Goal: Transaction & Acquisition: Purchase product/service

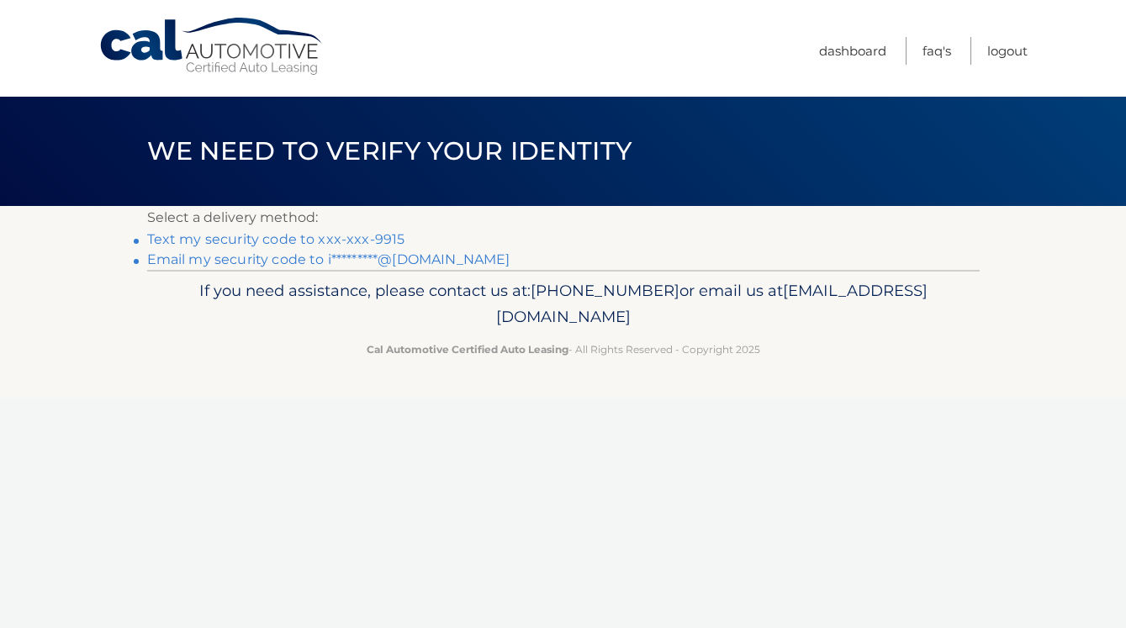
click at [252, 244] on link "Text my security code to xxx-xxx-9915" at bounding box center [276, 239] width 258 height 16
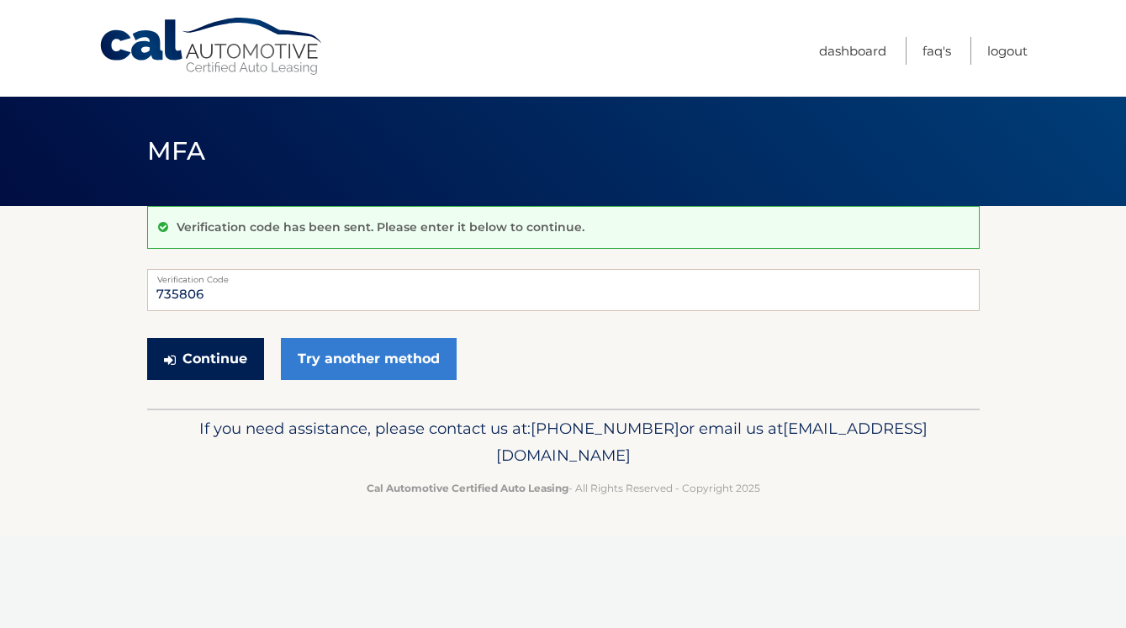
type input "735806"
click at [221, 362] on button "Continue" at bounding box center [205, 359] width 117 height 42
click at [222, 362] on button "Continue" at bounding box center [205, 359] width 117 height 42
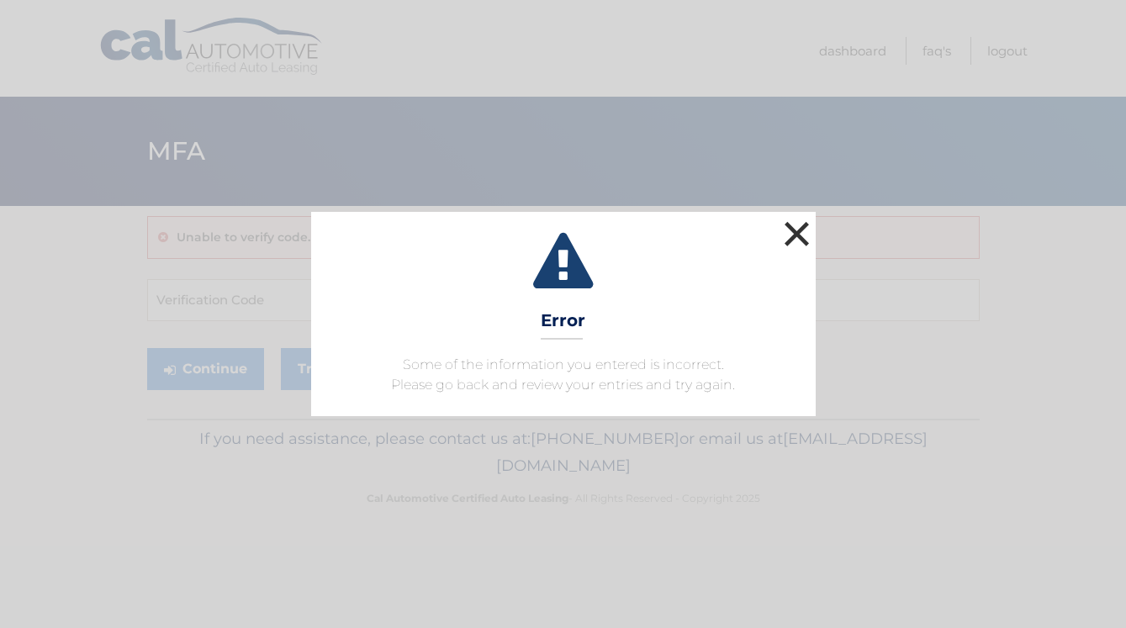
click at [797, 235] on button "×" at bounding box center [797, 234] width 34 height 34
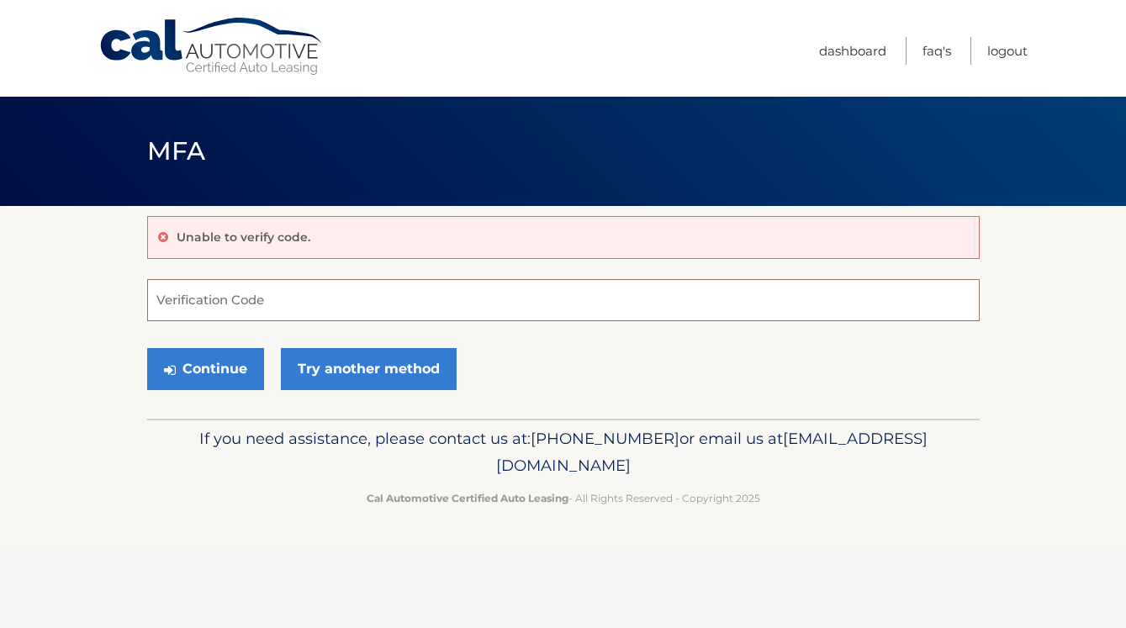
click at [235, 303] on input "Verification Code" at bounding box center [563, 300] width 832 height 42
click at [230, 295] on input "Verification Code" at bounding box center [563, 300] width 832 height 42
type input "735806"
click at [234, 367] on button "Continue" at bounding box center [205, 369] width 117 height 42
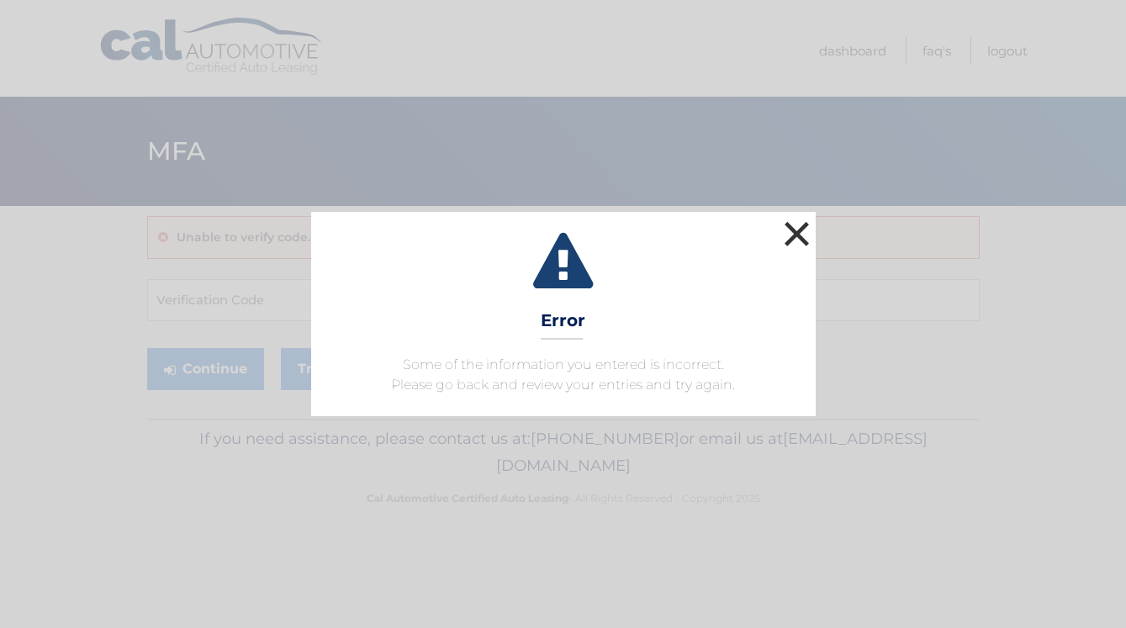
click at [787, 240] on button "×" at bounding box center [797, 234] width 34 height 34
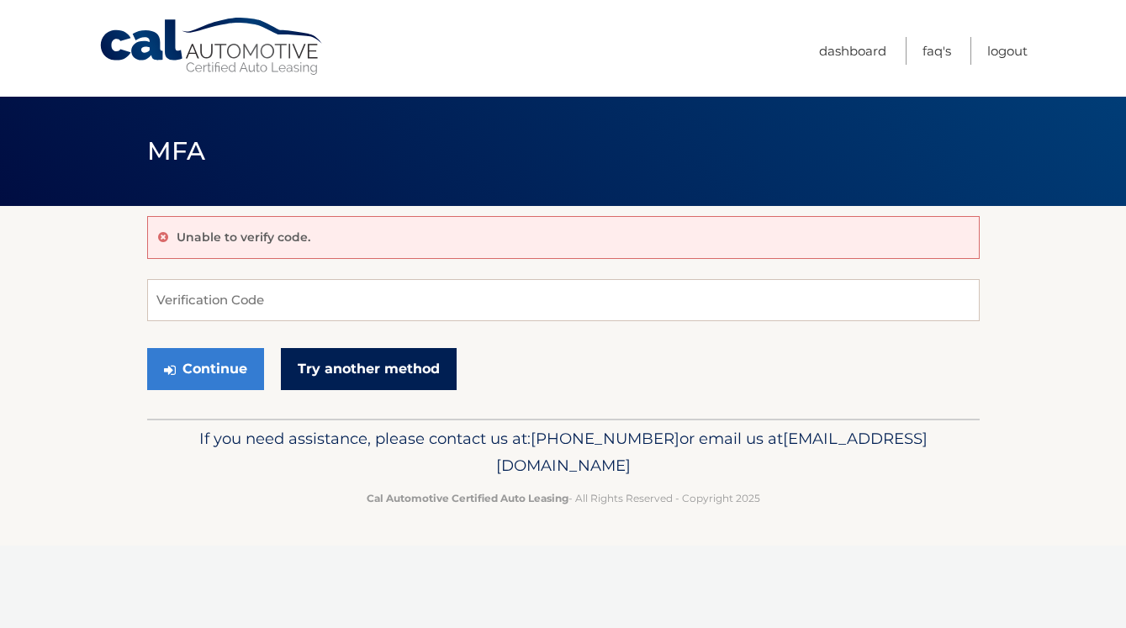
click at [402, 367] on link "Try another method" at bounding box center [369, 369] width 176 height 42
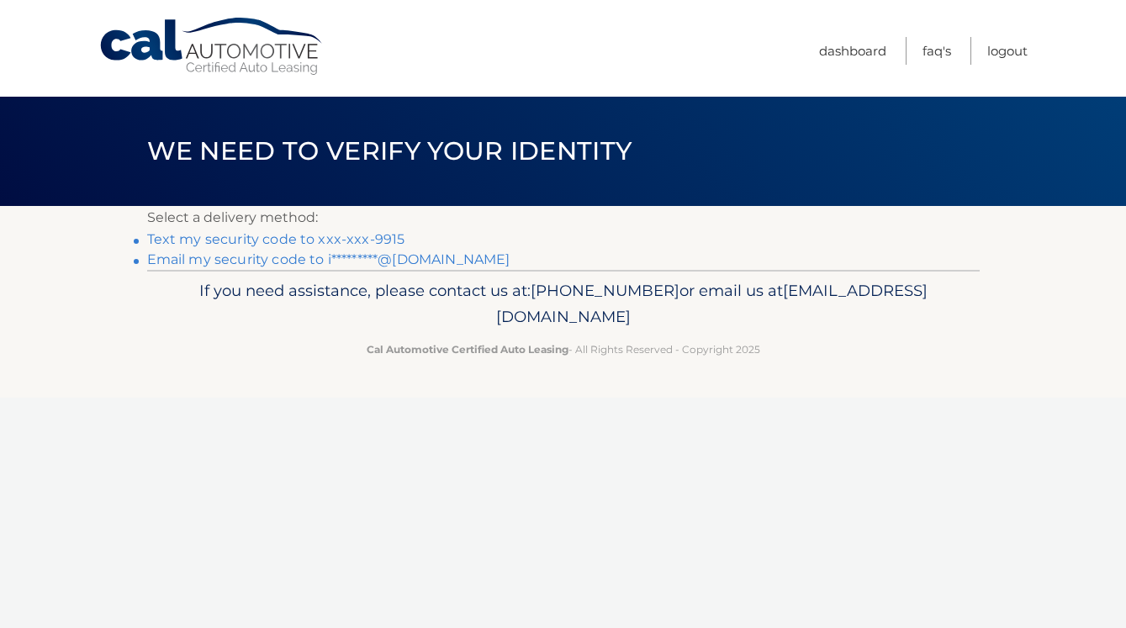
click at [412, 257] on link "Email my security code to i*********@[DOMAIN_NAME]" at bounding box center [328, 259] width 363 height 16
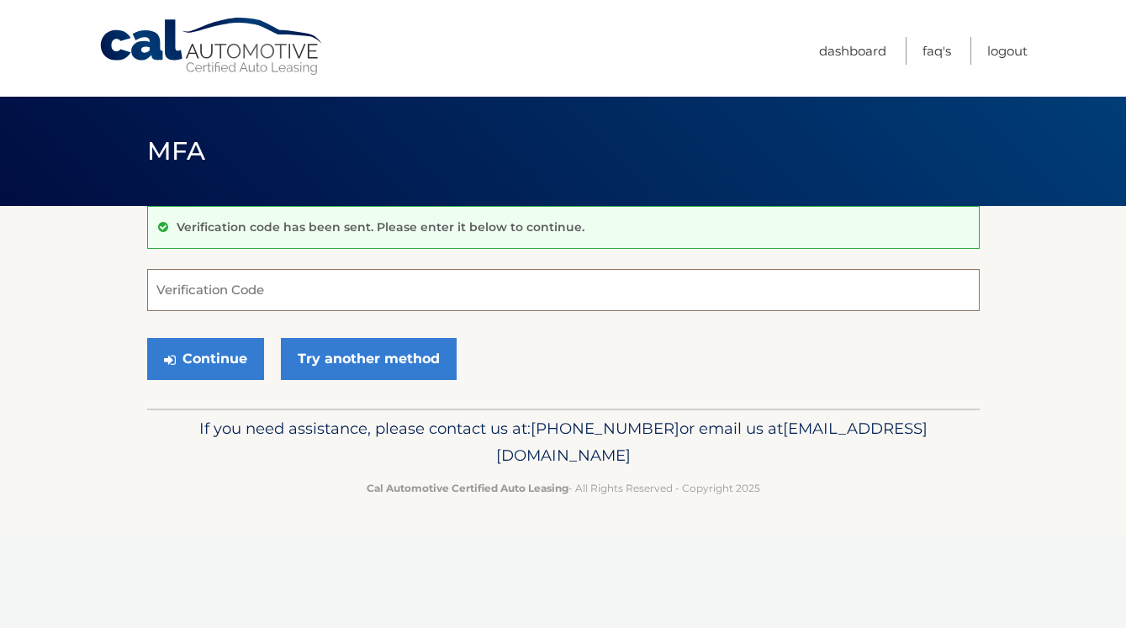
click at [247, 299] on input "Verification Code" at bounding box center [563, 290] width 832 height 42
type input "359570"
click at [213, 361] on button "Continue" at bounding box center [205, 359] width 117 height 42
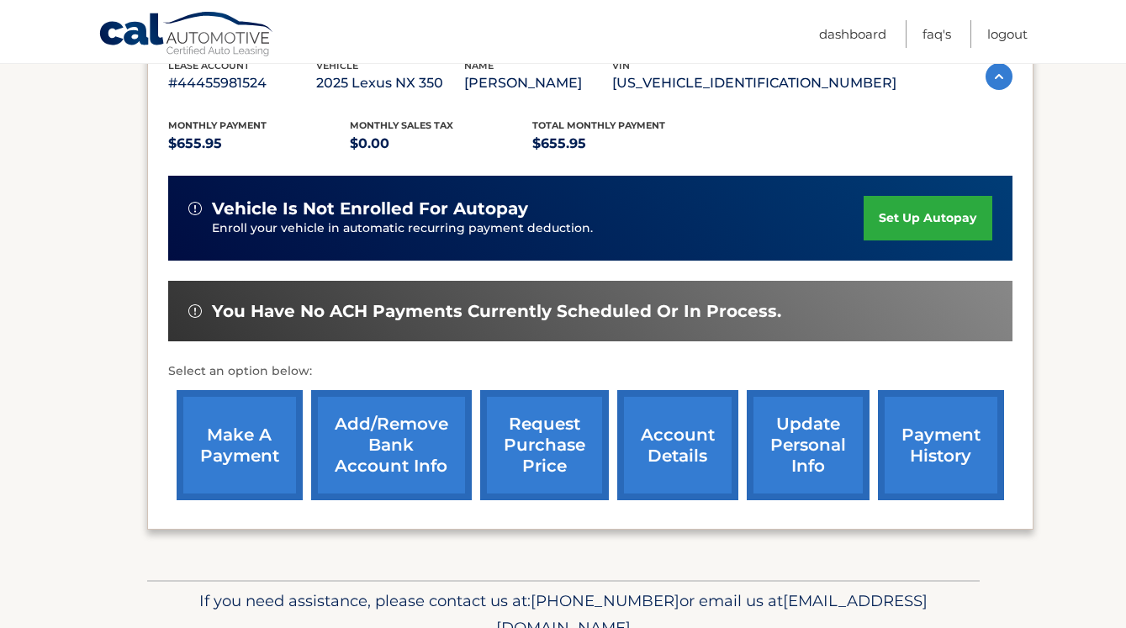
scroll to position [389, 0]
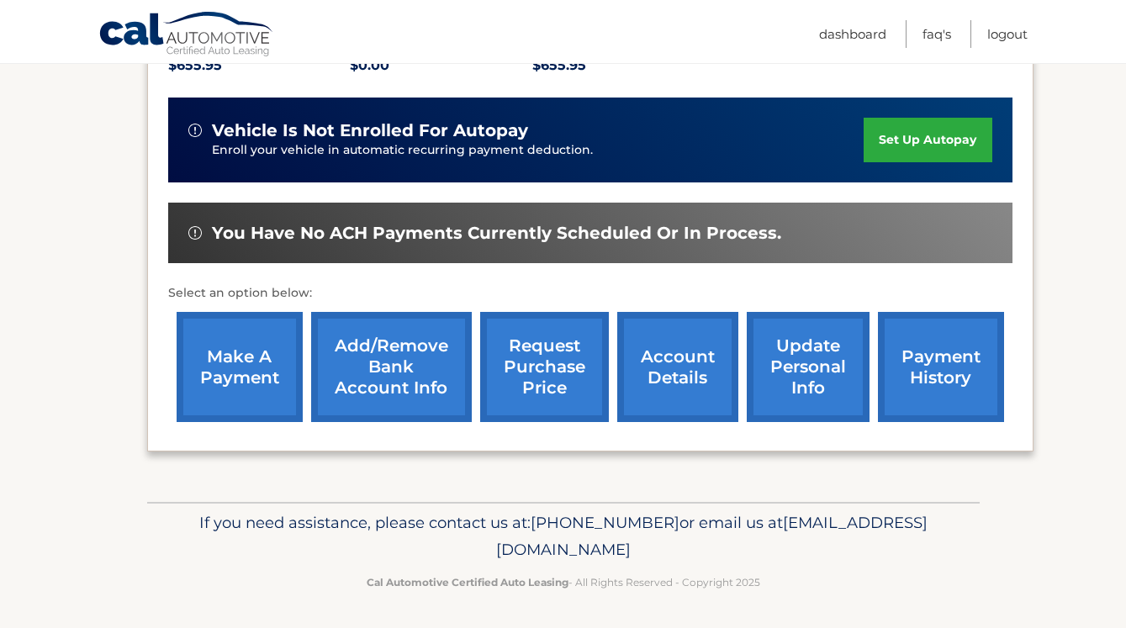
click at [214, 359] on link "make a payment" at bounding box center [240, 367] width 126 height 110
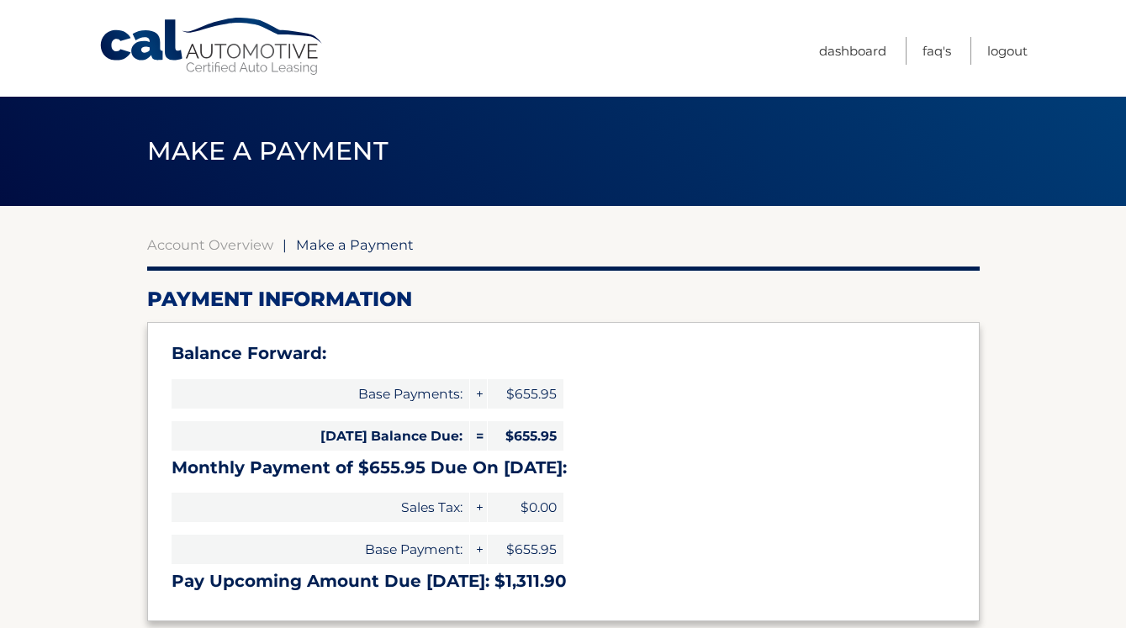
select select "NzhmZDQ4ZWYtNmYwOS00MzVkLWI5ZGYtMWZmM2YzNjgzODM4"
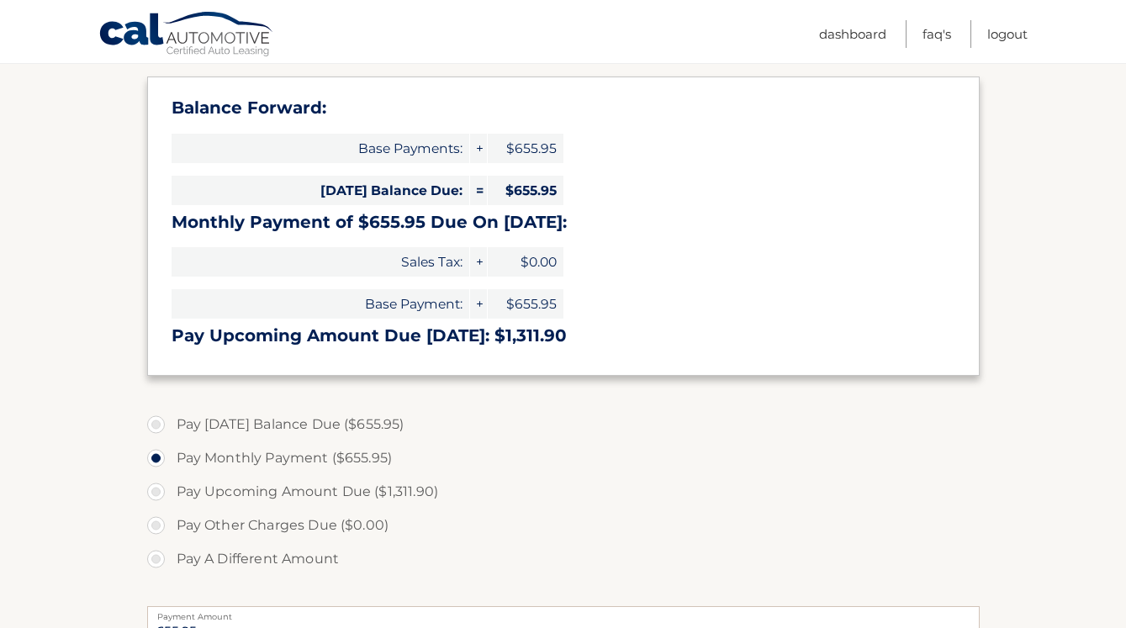
scroll to position [251, 0]
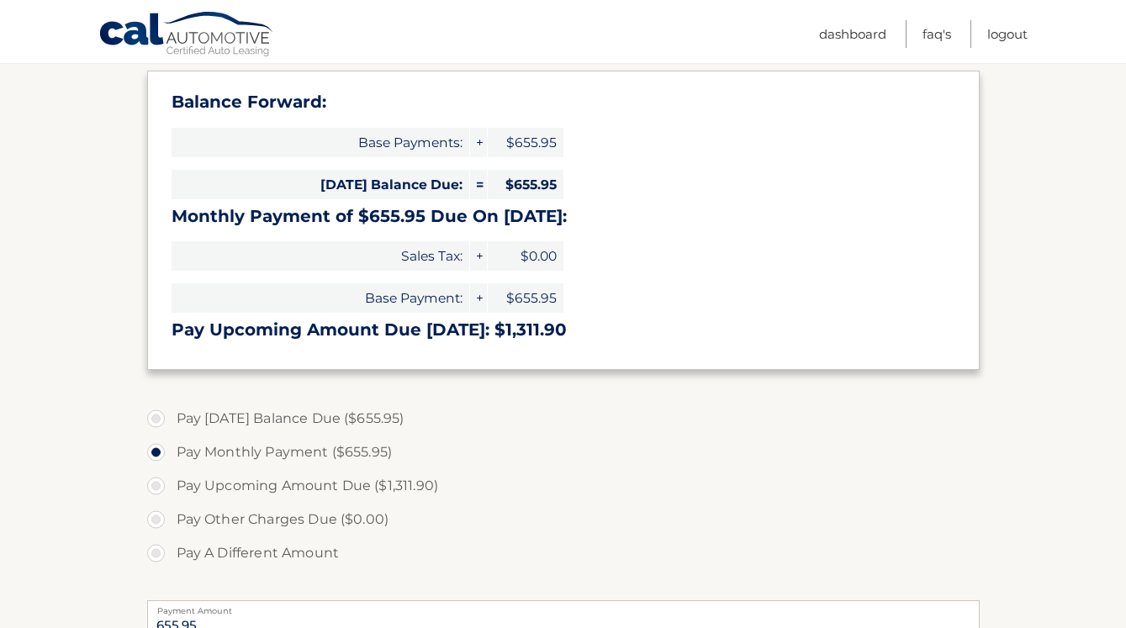
click at [215, 354] on div "Balance Forward: Base Payments: + $655.95 Today's Balance Due: = $655.95 Monthl…" at bounding box center [563, 220] width 832 height 298
drag, startPoint x: 642, startPoint y: 425, endPoint x: 668, endPoint y: 368, distance: 62.8
click at [642, 425] on label "Pay Today's Balance Due ($655.95)" at bounding box center [563, 419] width 832 height 34
click at [171, 425] on input "Pay Today's Balance Due ($655.95)" at bounding box center [162, 415] width 17 height 27
radio input "true"
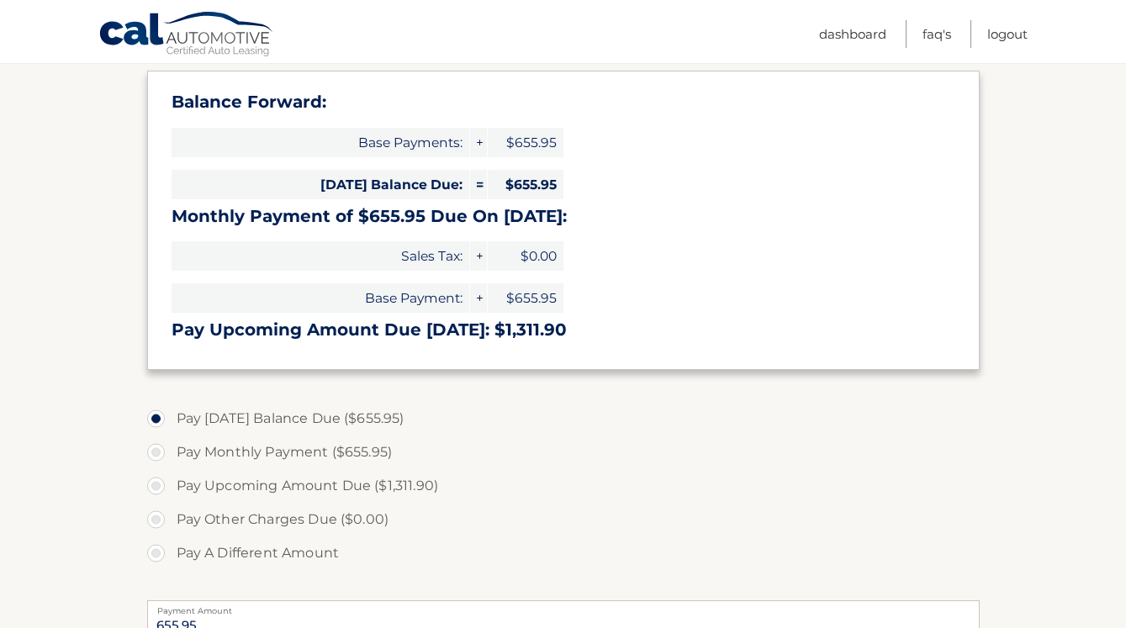
click at [161, 446] on input "Pay Monthly Payment ($655.95)" at bounding box center [162, 449] width 17 height 27
radio input "true"
click at [1016, 283] on section "Account Overview | Make a Payment Payment Information Balance Forward: Base Pay…" at bounding box center [563, 424] width 1126 height 939
drag, startPoint x: 1120, startPoint y: 311, endPoint x: 1104, endPoint y: 404, distance: 94.7
click at [1105, 408] on section "Account Overview | Make a Payment Payment Information Balance Forward: Base Pay…" at bounding box center [563, 424] width 1126 height 939
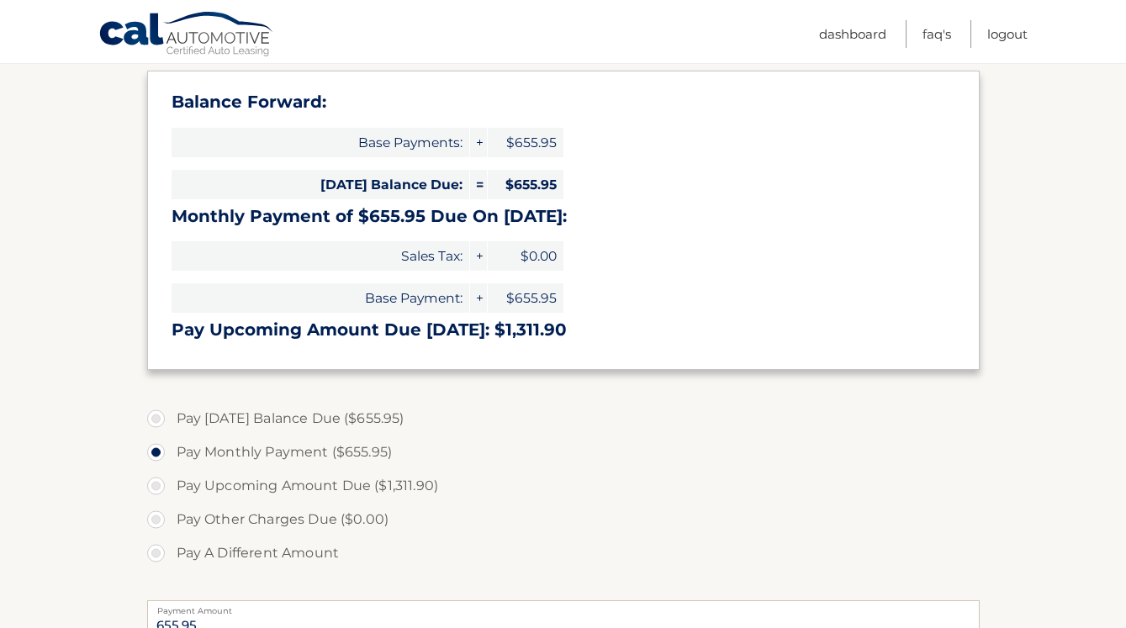
drag, startPoint x: 1121, startPoint y: 418, endPoint x: 1091, endPoint y: 552, distance: 137.7
click at [1094, 553] on section "Account Overview | Make a Payment Payment Information Balance Forward: Base Pay…" at bounding box center [563, 424] width 1126 height 939
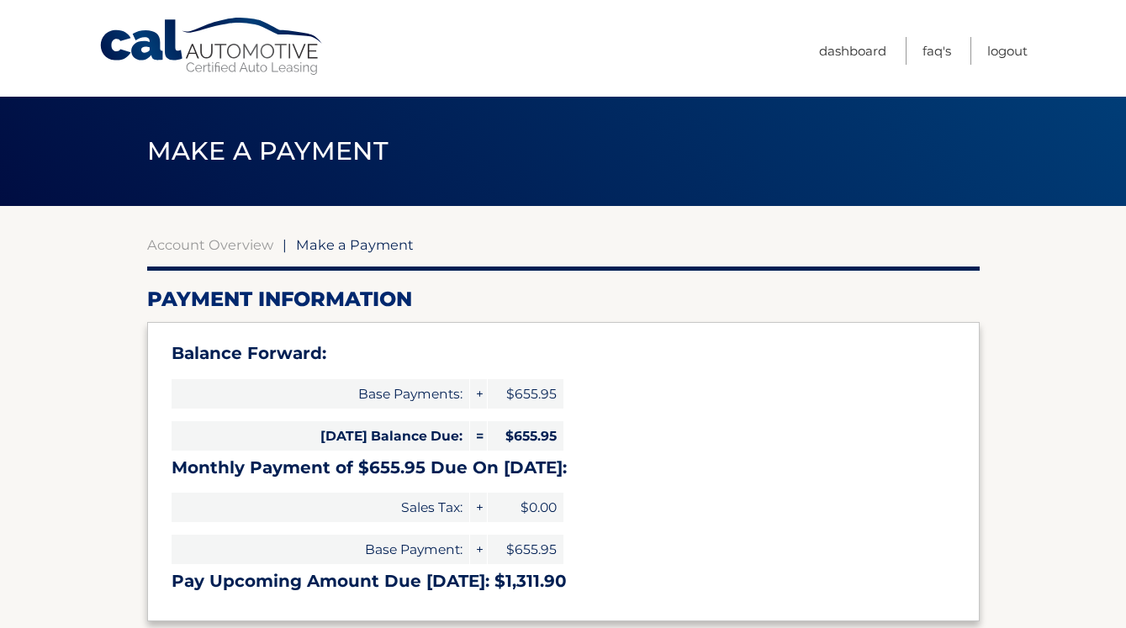
scroll to position [0, 0]
click at [209, 247] on link "Account Overview" at bounding box center [210, 244] width 126 height 17
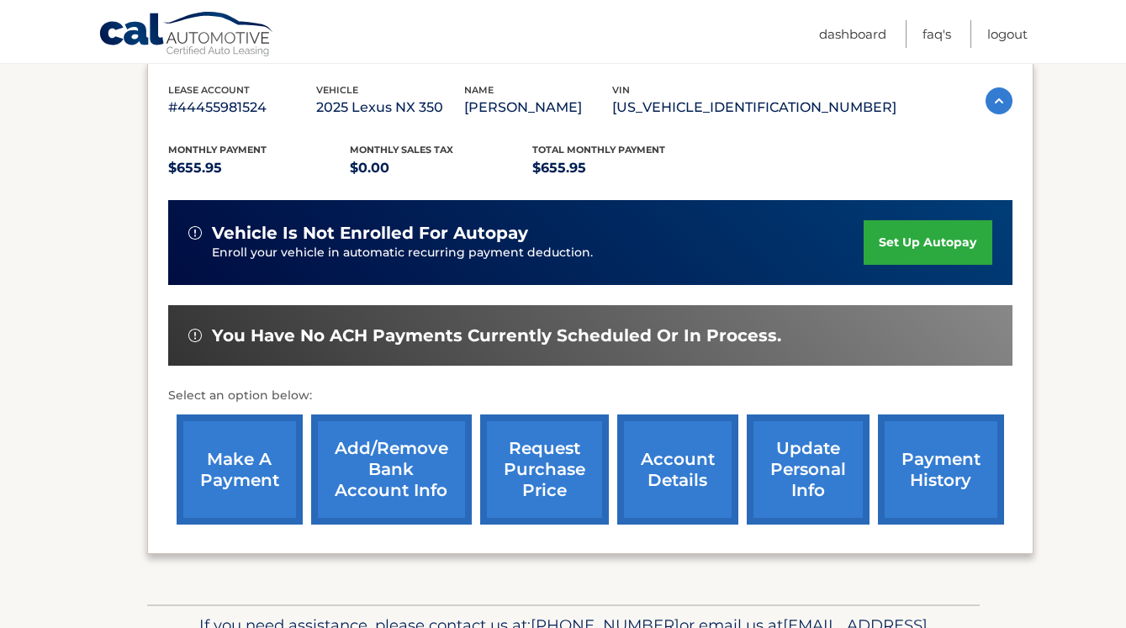
scroll to position [296, 0]
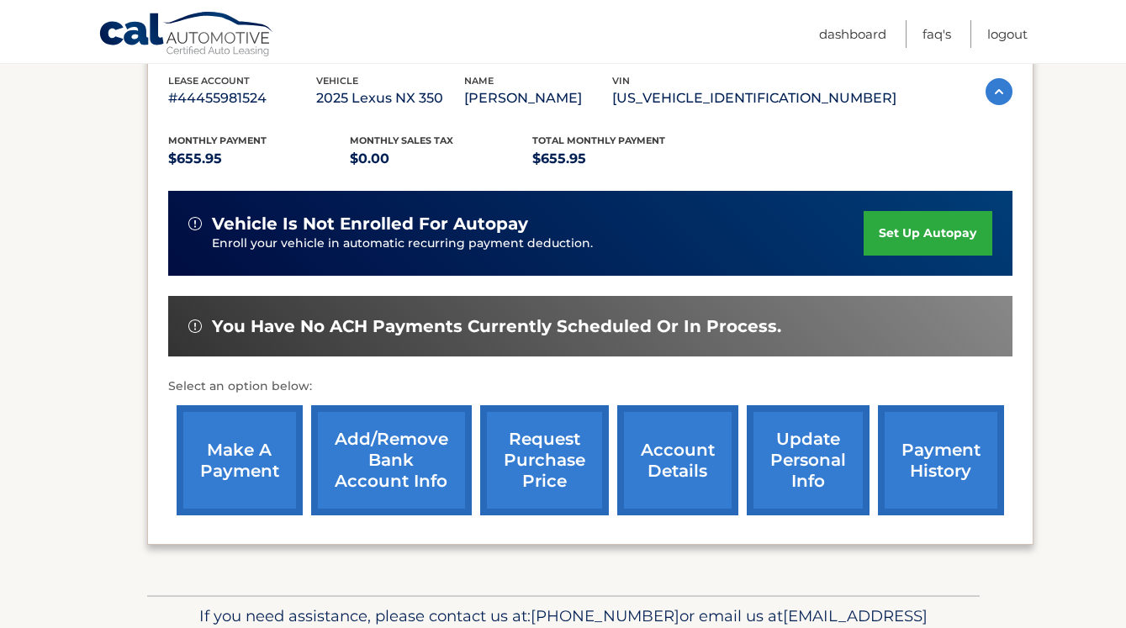
click at [963, 474] on link "payment history" at bounding box center [941, 460] width 126 height 110
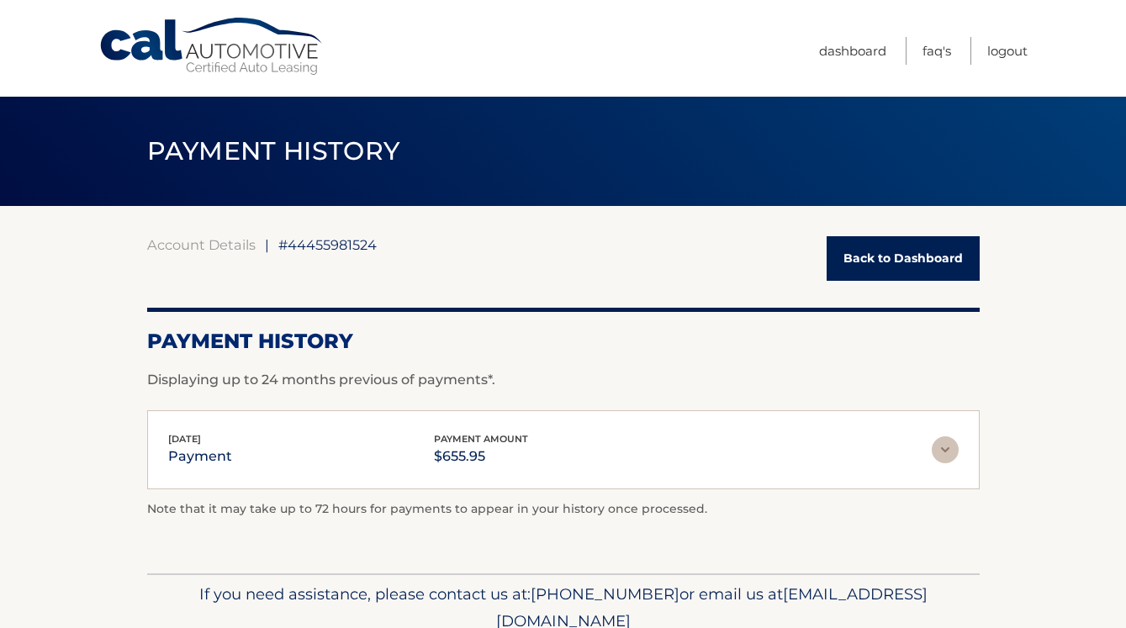
click at [950, 451] on img at bounding box center [945, 449] width 27 height 27
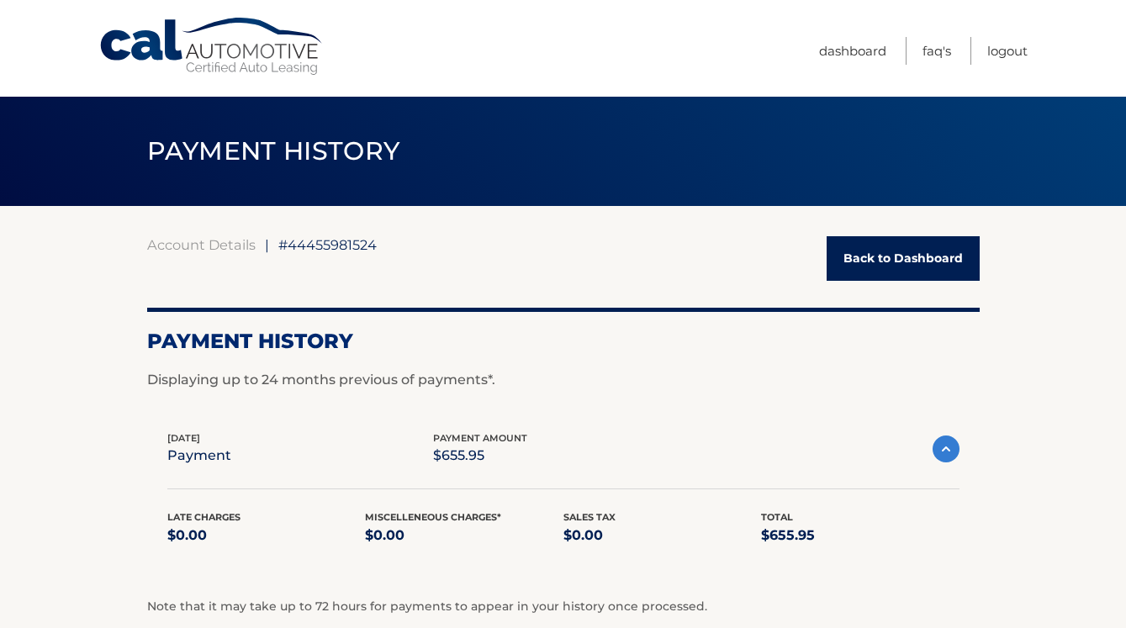
click at [267, 65] on link "Cal Automotive" at bounding box center [211, 47] width 227 height 60
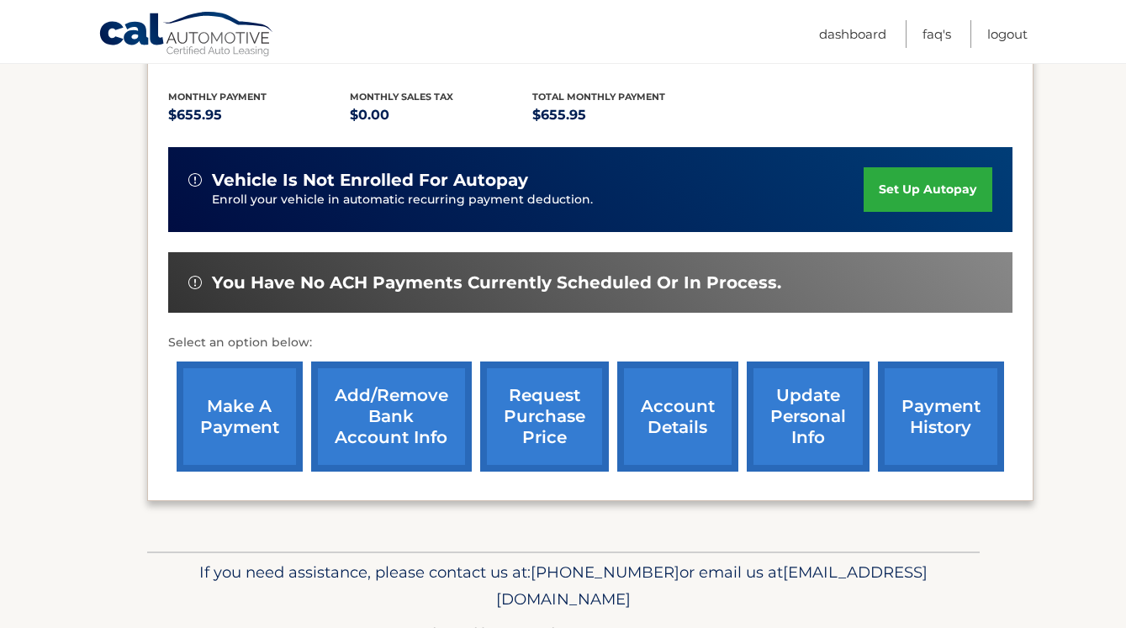
scroll to position [343, 0]
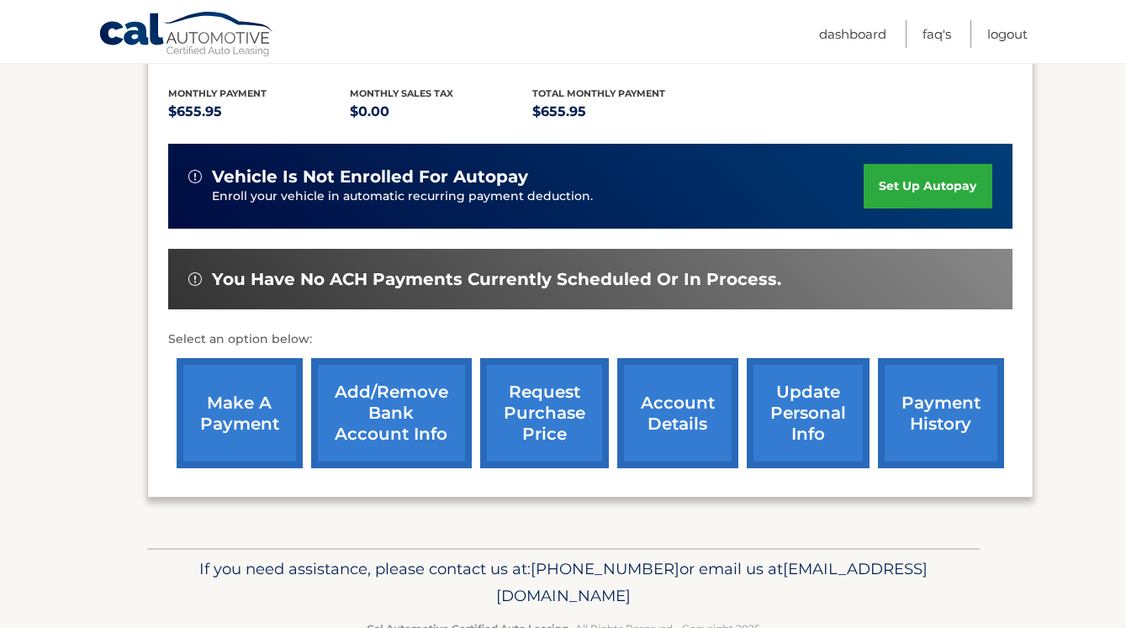
click at [399, 414] on link "Add/Remove bank account info" at bounding box center [391, 413] width 161 height 110
click at [257, 387] on link "make a payment" at bounding box center [240, 413] width 126 height 110
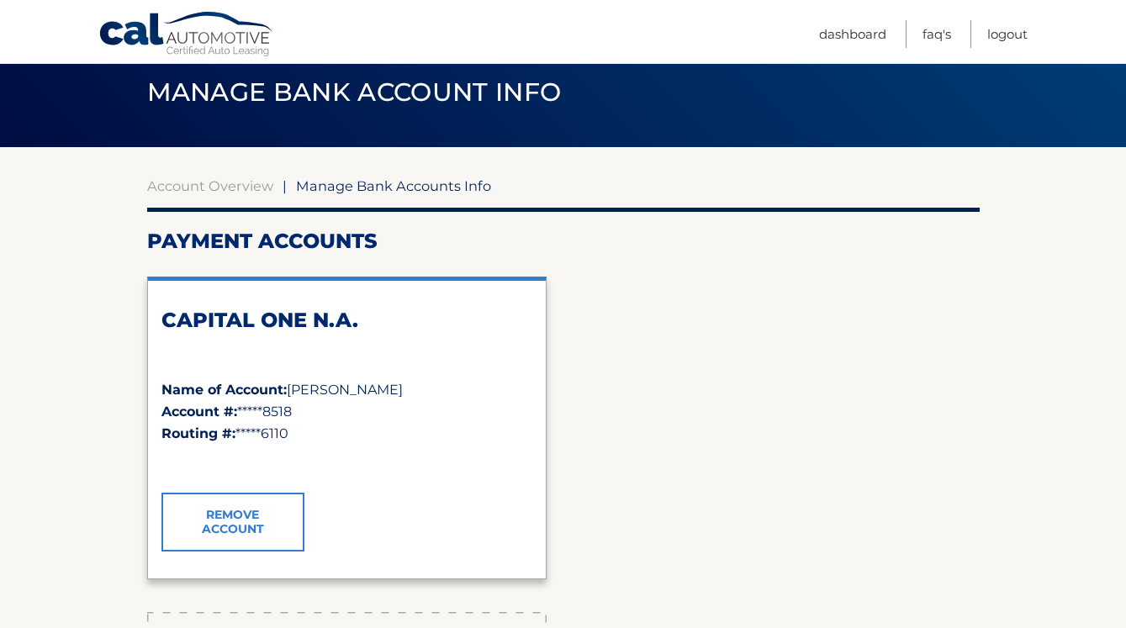
scroll to position [131, 0]
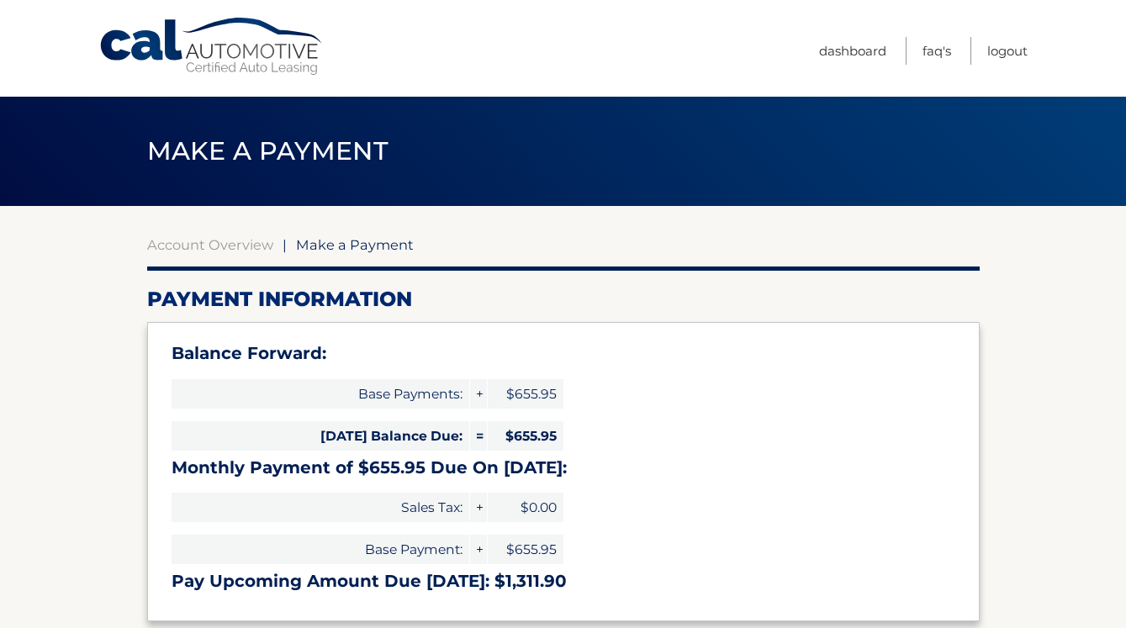
select select "NzhmZDQ4ZWYtNmYwOS00MzVkLWI5ZGYtMWZmM2YzNjgzODM4"
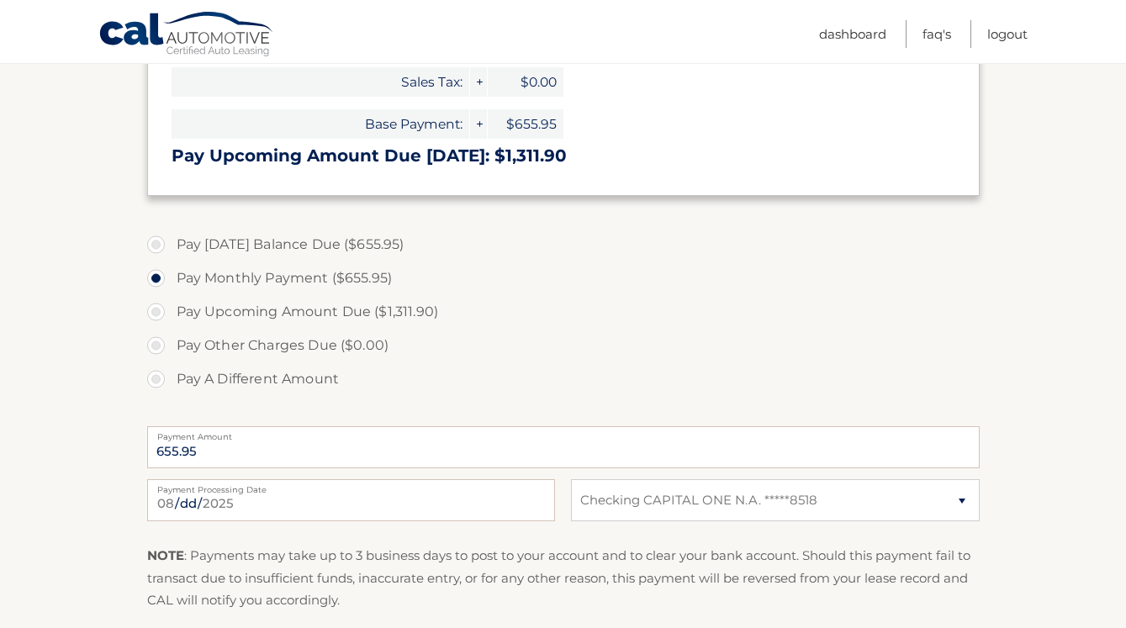
scroll to position [423, 0]
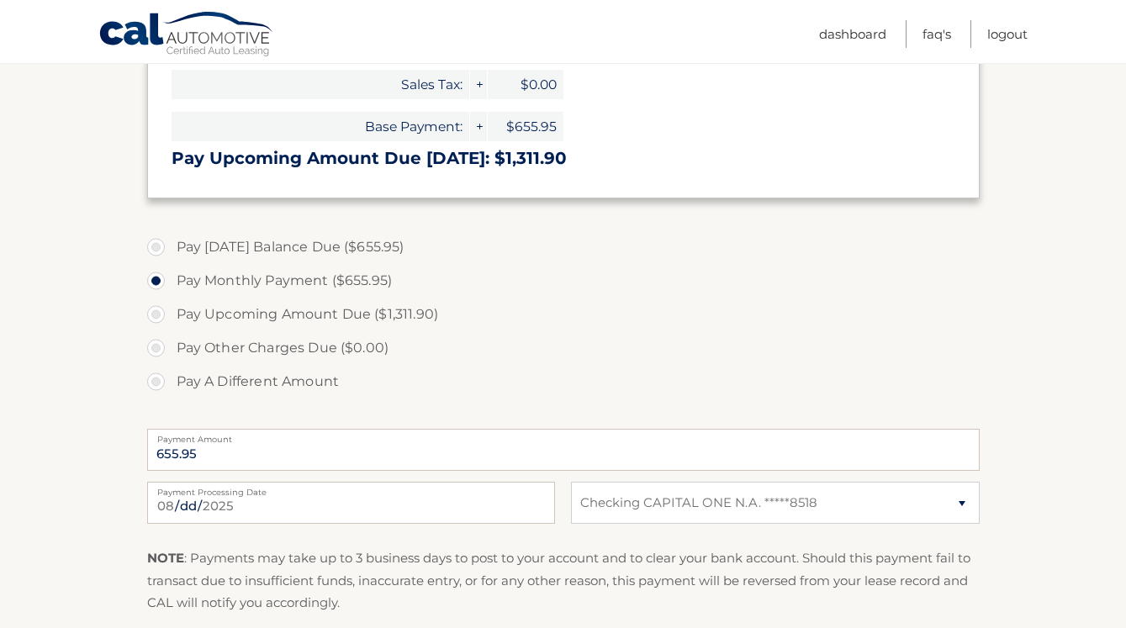
click at [157, 246] on label "Pay [DATE] Balance Due ($655.95)" at bounding box center [563, 247] width 832 height 34
click at [157, 246] on input "Pay [DATE] Balance Due ($655.95)" at bounding box center [162, 243] width 17 height 27
radio input "true"
click at [680, 327] on label "Pay Upcoming Amount Due ($1,311.90)" at bounding box center [563, 315] width 832 height 34
click at [171, 325] on input "Pay Upcoming Amount Due ($1,311.90)" at bounding box center [162, 311] width 17 height 27
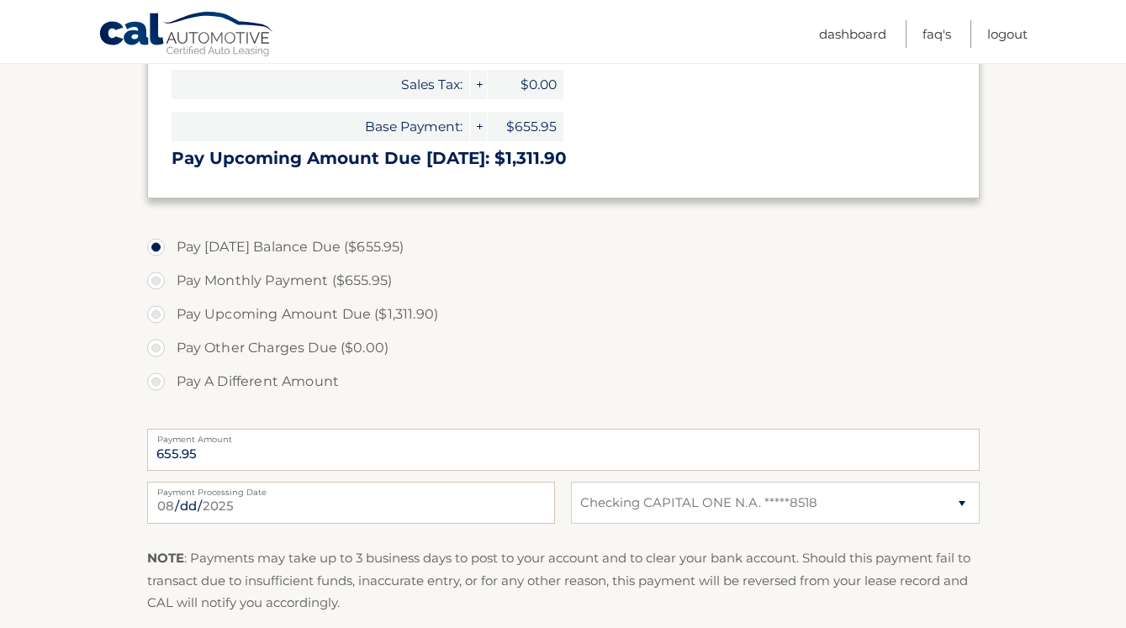
radio input "true"
type input "1311.90"
click at [162, 245] on label "Pay [DATE] Balance Due ($655.95)" at bounding box center [563, 247] width 832 height 34
click at [162, 245] on input "Pay [DATE] Balance Due ($655.95)" at bounding box center [162, 243] width 17 height 27
radio input "true"
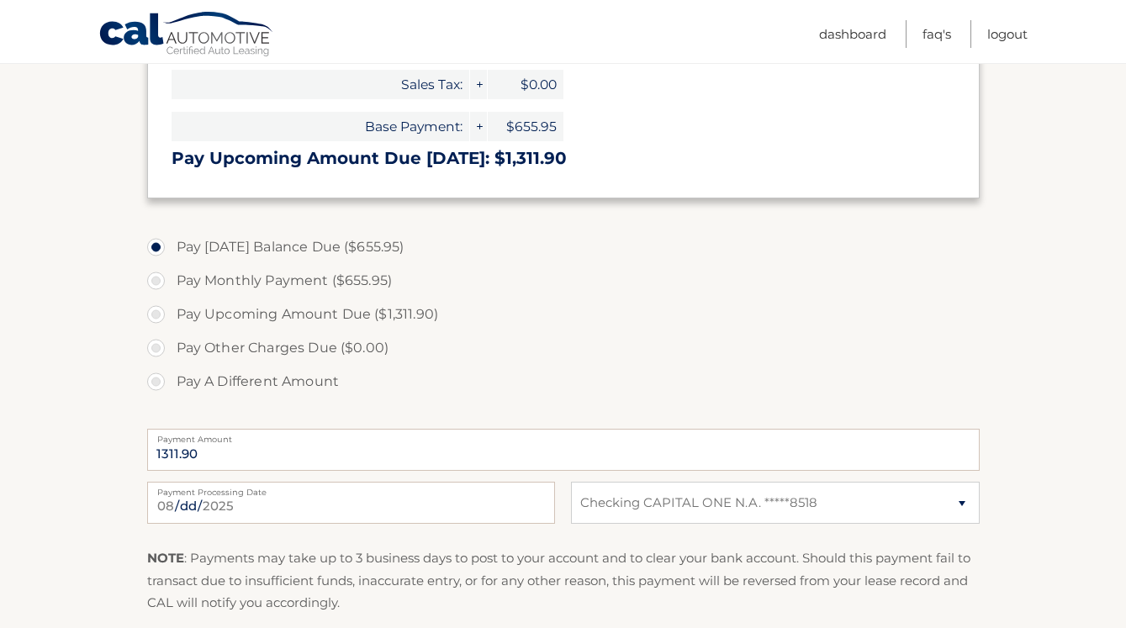
type input "655.95"
click at [161, 275] on input "Pay Monthly Payment ($655.95)" at bounding box center [162, 277] width 17 height 27
radio input "true"
click at [1033, 309] on section "Account Overview | Make a Payment Payment Information Balance Forward: Base Pay…" at bounding box center [563, 252] width 1126 height 939
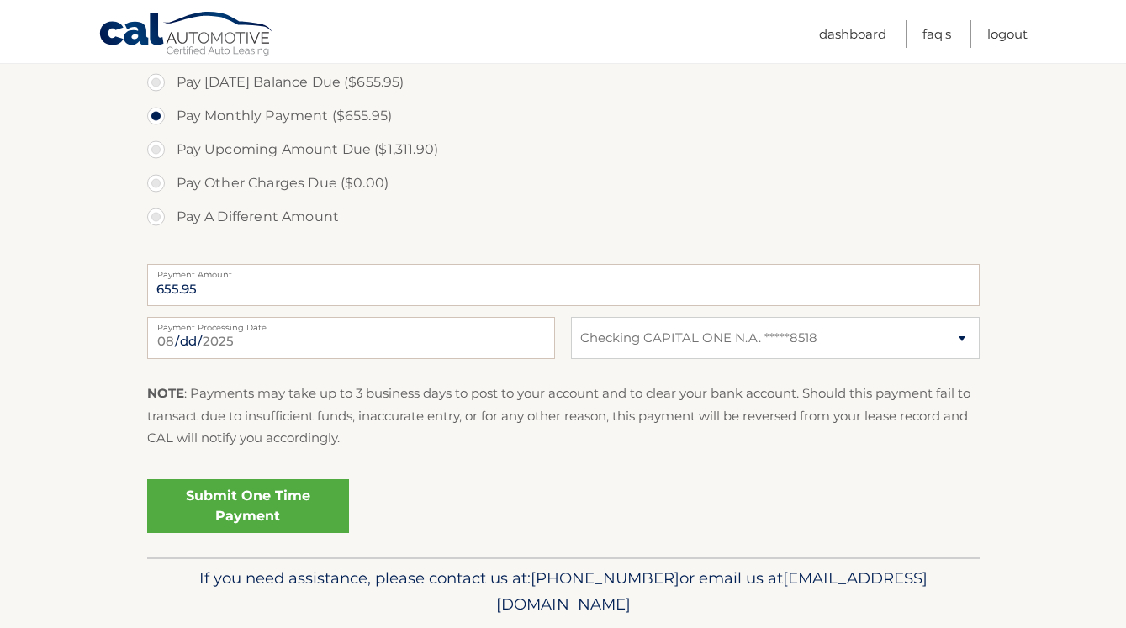
scroll to position [601, 0]
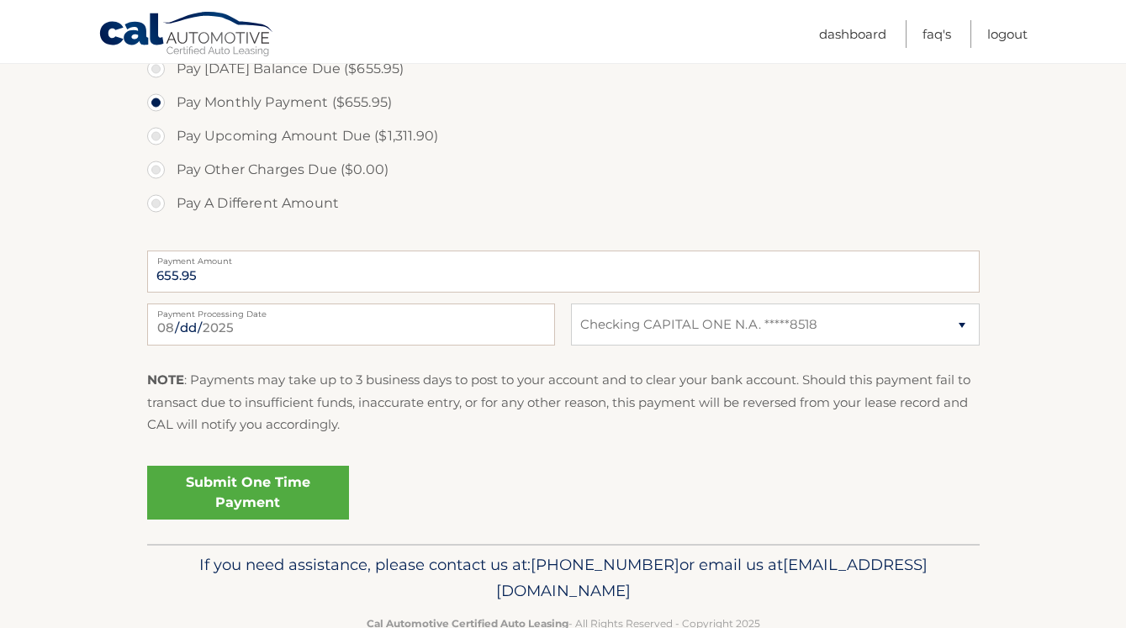
click at [282, 485] on link "Submit One Time Payment" at bounding box center [248, 493] width 202 height 54
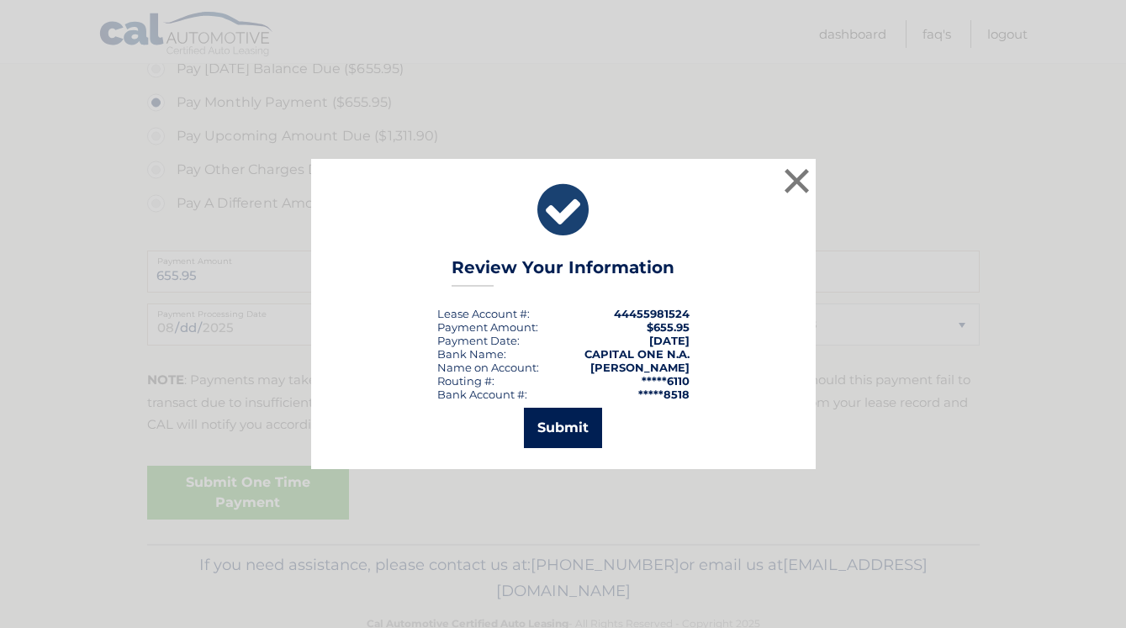
click at [583, 424] on button "Submit" at bounding box center [563, 428] width 78 height 40
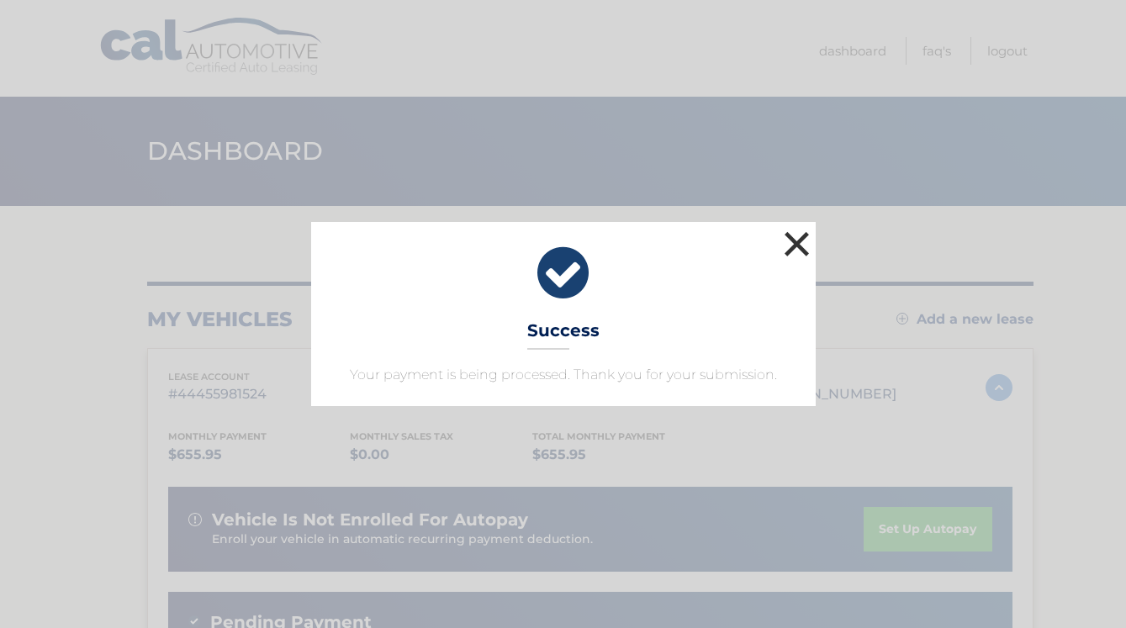
click at [795, 246] on button "×" at bounding box center [797, 244] width 34 height 34
